Goal: Navigation & Orientation: Find specific page/section

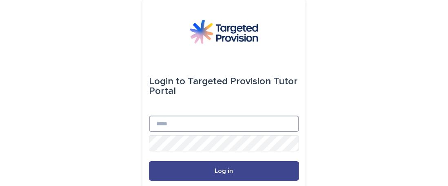
type input "**********"
click at [211, 166] on button "Log in" at bounding box center [224, 171] width 150 height 20
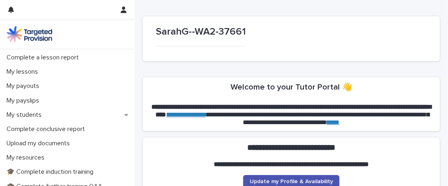
scroll to position [101, 0]
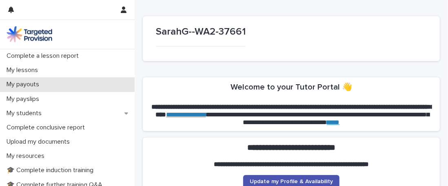
click at [55, 85] on div "My payouts" at bounding box center [67, 84] width 135 height 14
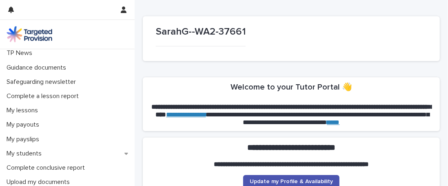
scroll to position [73, 0]
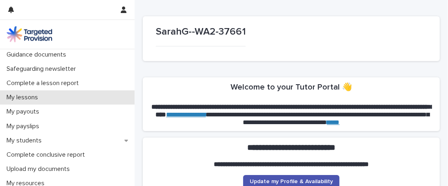
click at [50, 99] on div "My lessons" at bounding box center [67, 98] width 135 height 14
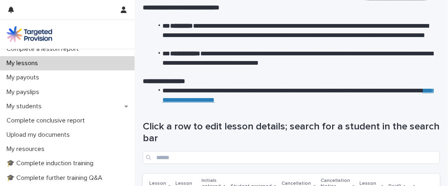
scroll to position [109, 0]
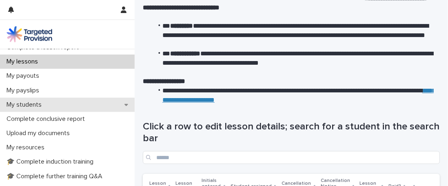
click at [49, 105] on div "My students" at bounding box center [67, 105] width 135 height 14
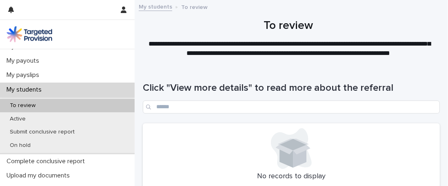
scroll to position [126, 0]
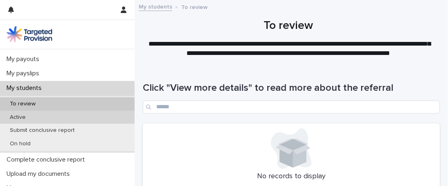
click at [27, 116] on p "Active" at bounding box center [17, 117] width 29 height 7
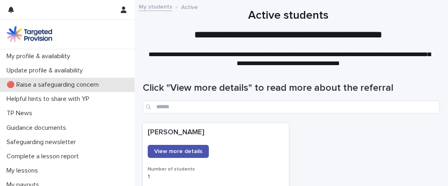
click at [59, 84] on p "🔴 Raise a safeguarding concern" at bounding box center [54, 85] width 102 height 8
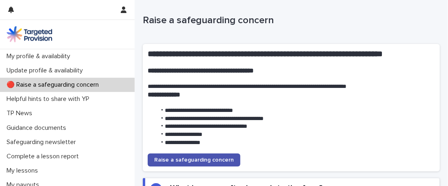
click at [59, 84] on p "🔴 Raise a safeguarding concern" at bounding box center [54, 85] width 102 height 8
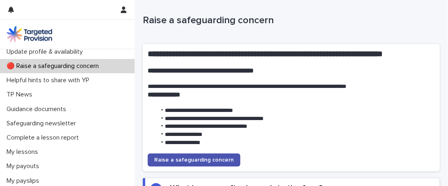
scroll to position [18, 0]
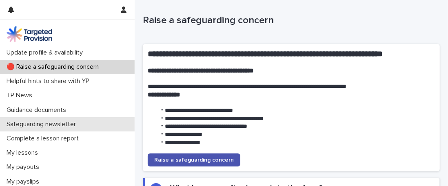
click at [66, 126] on p "Safeguarding newsletter" at bounding box center [42, 125] width 79 height 8
